Goal: Task Accomplishment & Management: Manage account settings

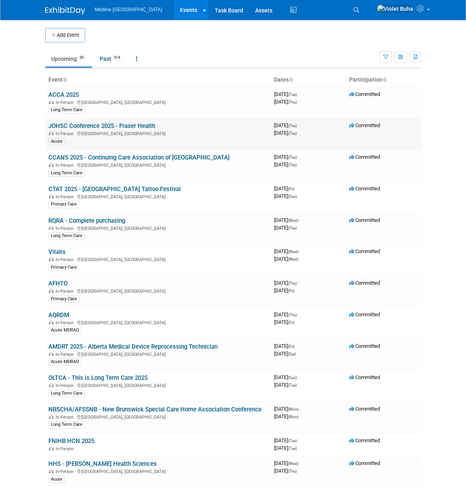
click at [98, 128] on link "JOHSC Conference 2025 - Fraser Health" at bounding box center [101, 125] width 107 height 7
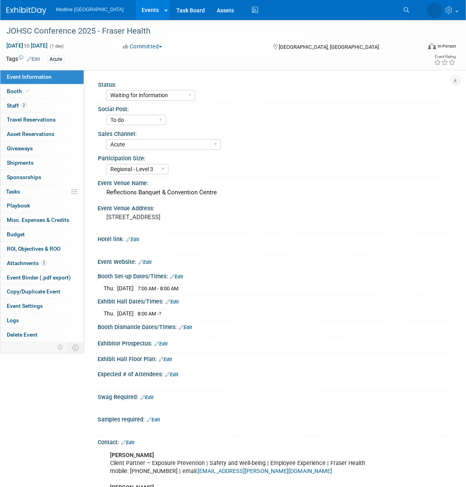
select select "Waiting for information"
select select "To do"
select select "Acute"
select select "Regional - Level 3"
click at [14, 8] on img at bounding box center [26, 11] width 40 height 8
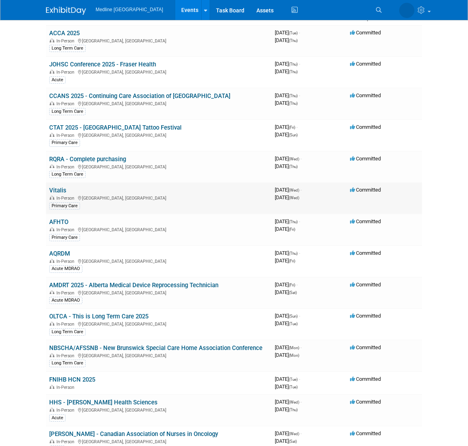
scroll to position [63, 0]
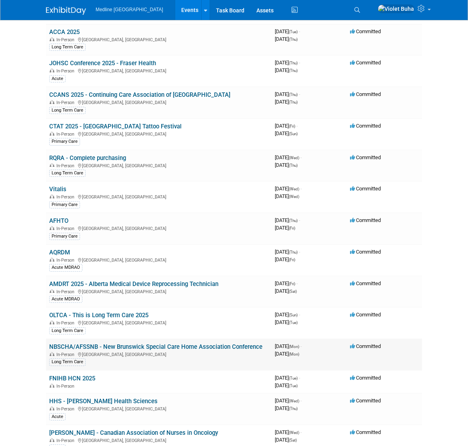
click at [179, 344] on link "NBSCHA/AFSSNB - New Brunswick Special Care Home Association Conference" at bounding box center [155, 346] width 213 height 7
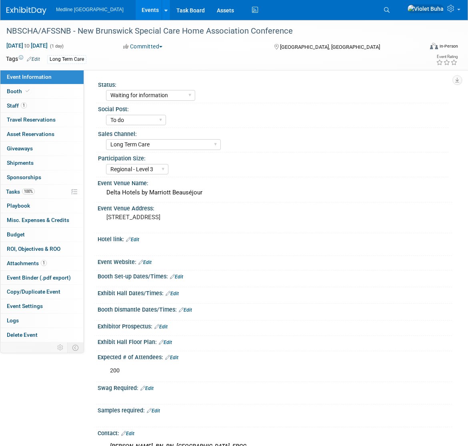
select select "Waiting for information"
select select "To do"
select select "Long Term Care"
select select "Regional - Level 3"
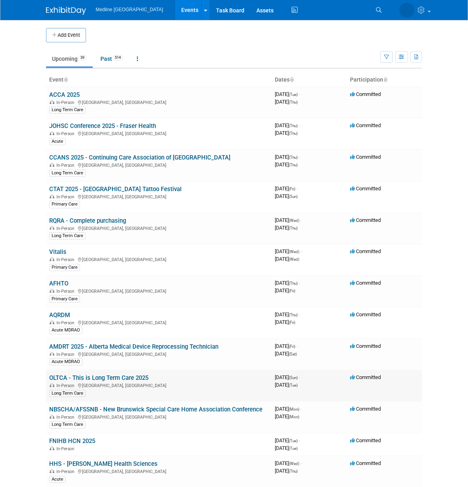
click at [88, 379] on link "OLTCA - This is Long Term Care 2025" at bounding box center [98, 377] width 99 height 7
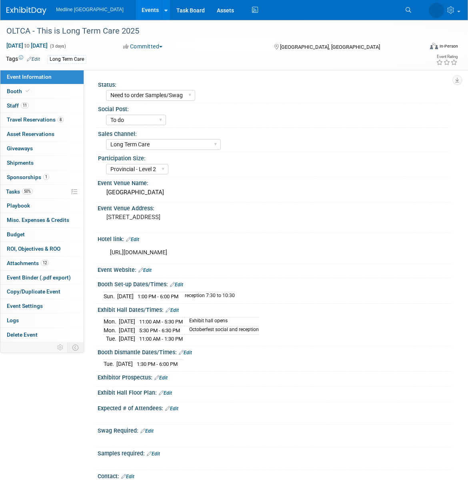
select select "Need to order Samples/Swag"
select select "To do"
select select "Long Term Care"
select select "Provincial - Level 2"
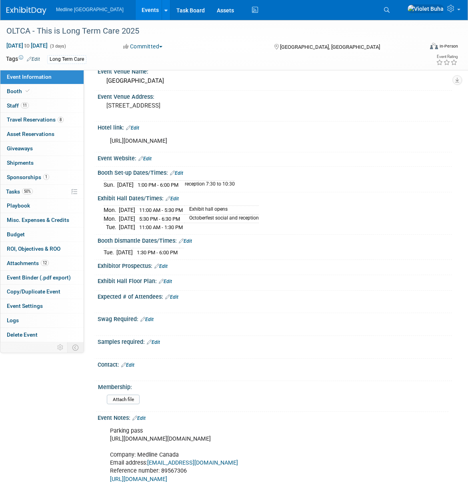
scroll to position [115, 0]
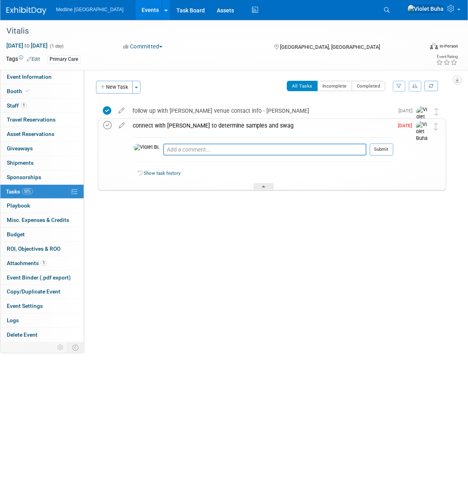
click at [106, 125] on icon at bounding box center [107, 125] width 8 height 8
click at [269, 188] on div at bounding box center [264, 186] width 20 height 7
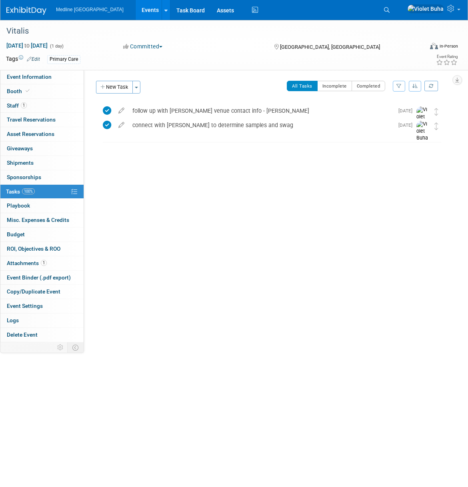
click at [28, 8] on img at bounding box center [26, 11] width 40 height 8
